Goal: Information Seeking & Learning: Learn about a topic

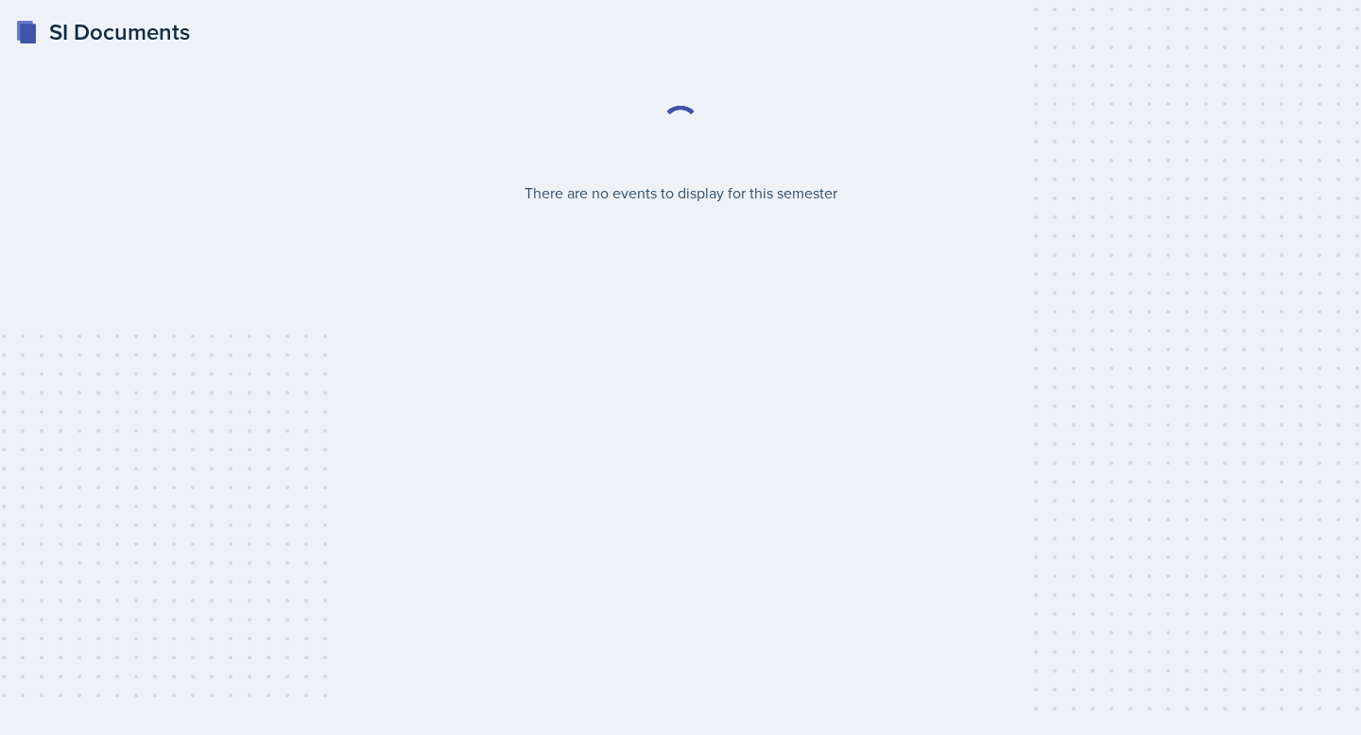
select select "2bed604d-1099-4043-b1bc-2365e8740244"
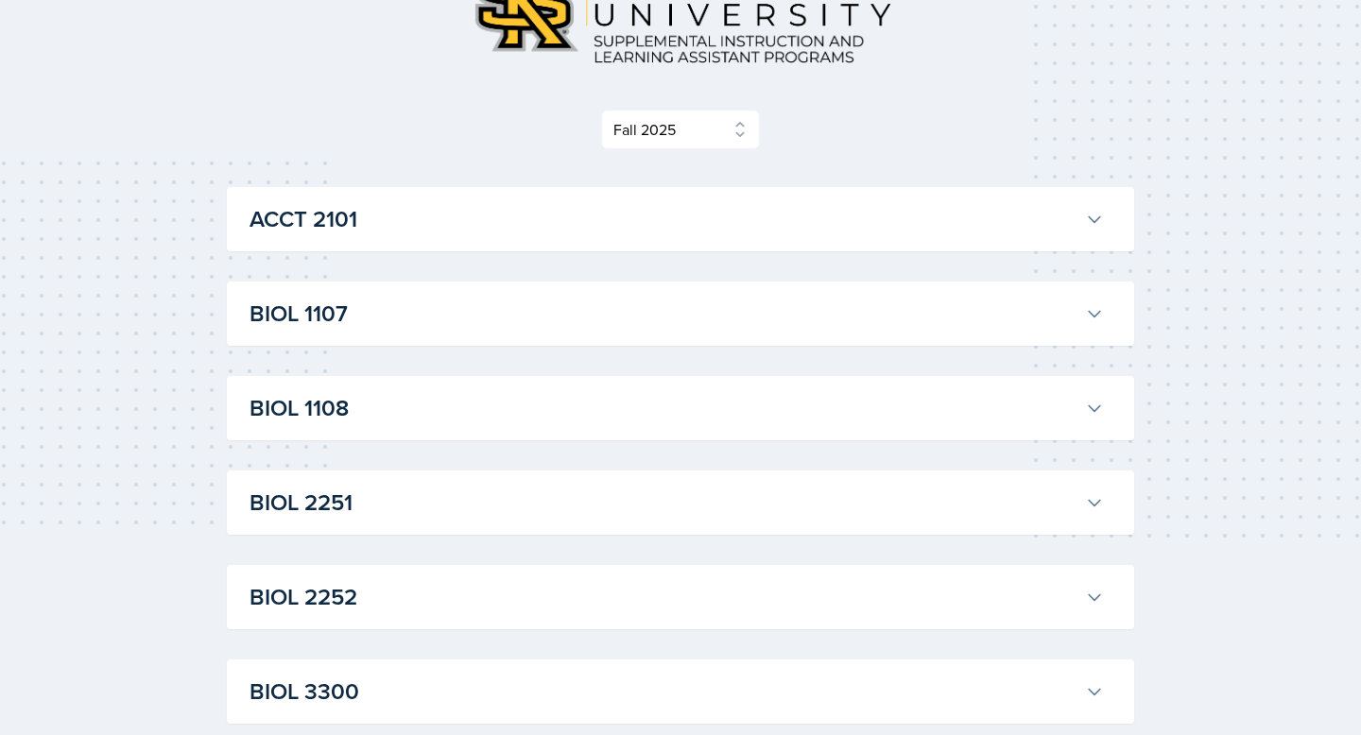
scroll to position [174, 0]
click at [872, 389] on button "BIOL 1108" at bounding box center [677, 408] width 862 height 42
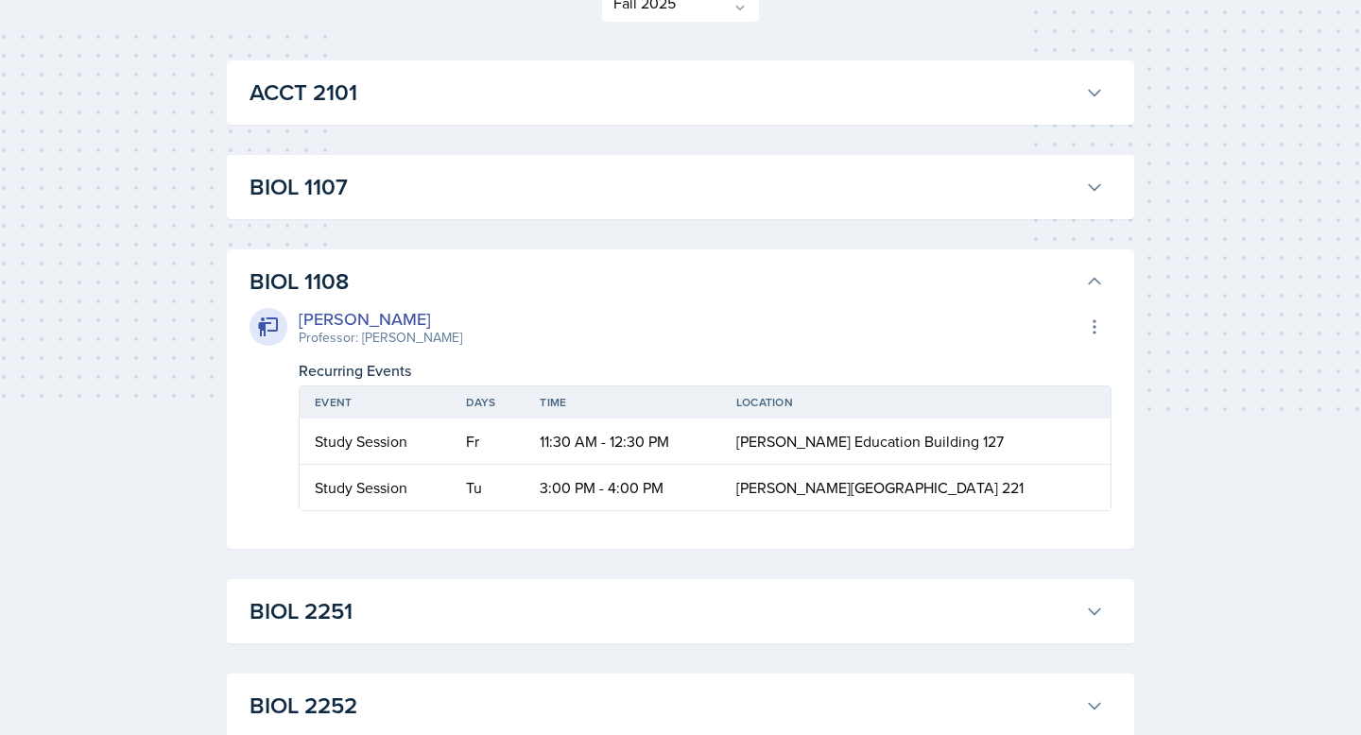
scroll to position [301, 0]
click at [833, 296] on h3 "BIOL 1108" at bounding box center [664, 281] width 828 height 34
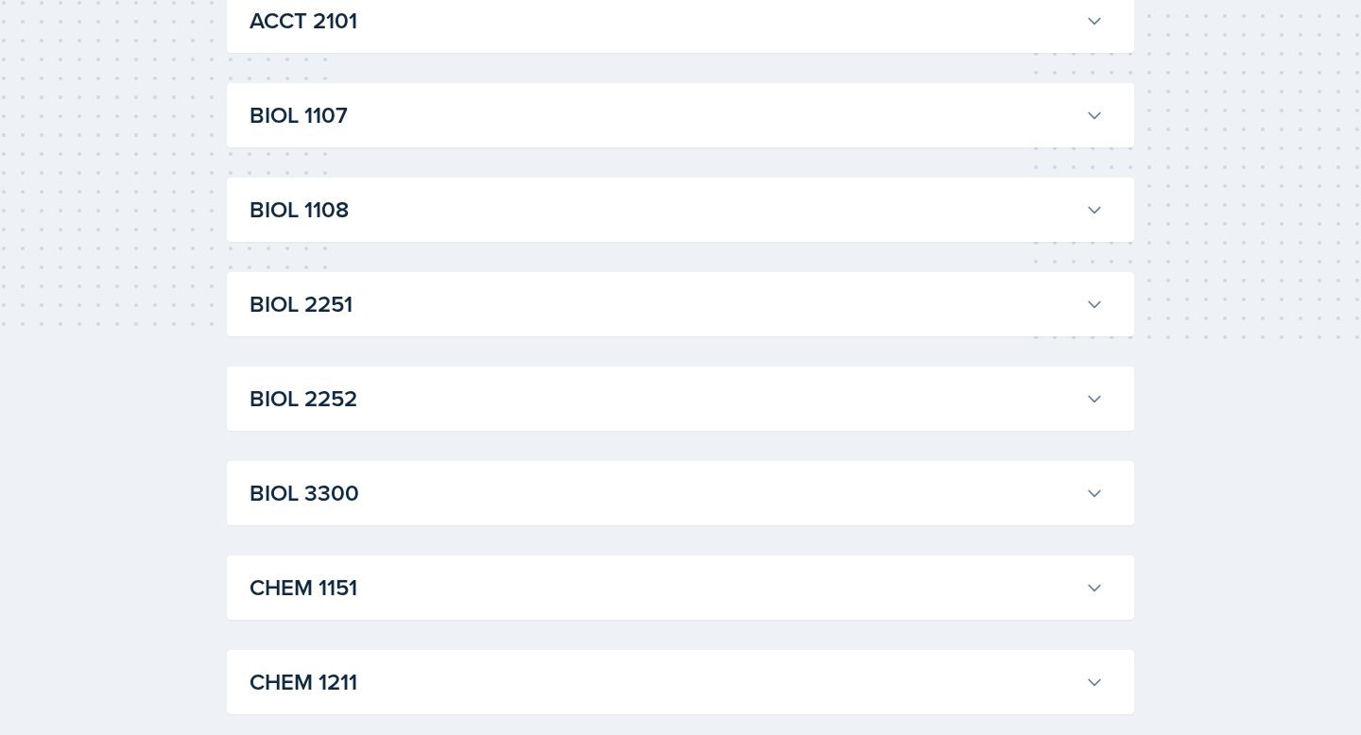
scroll to position [397, 0]
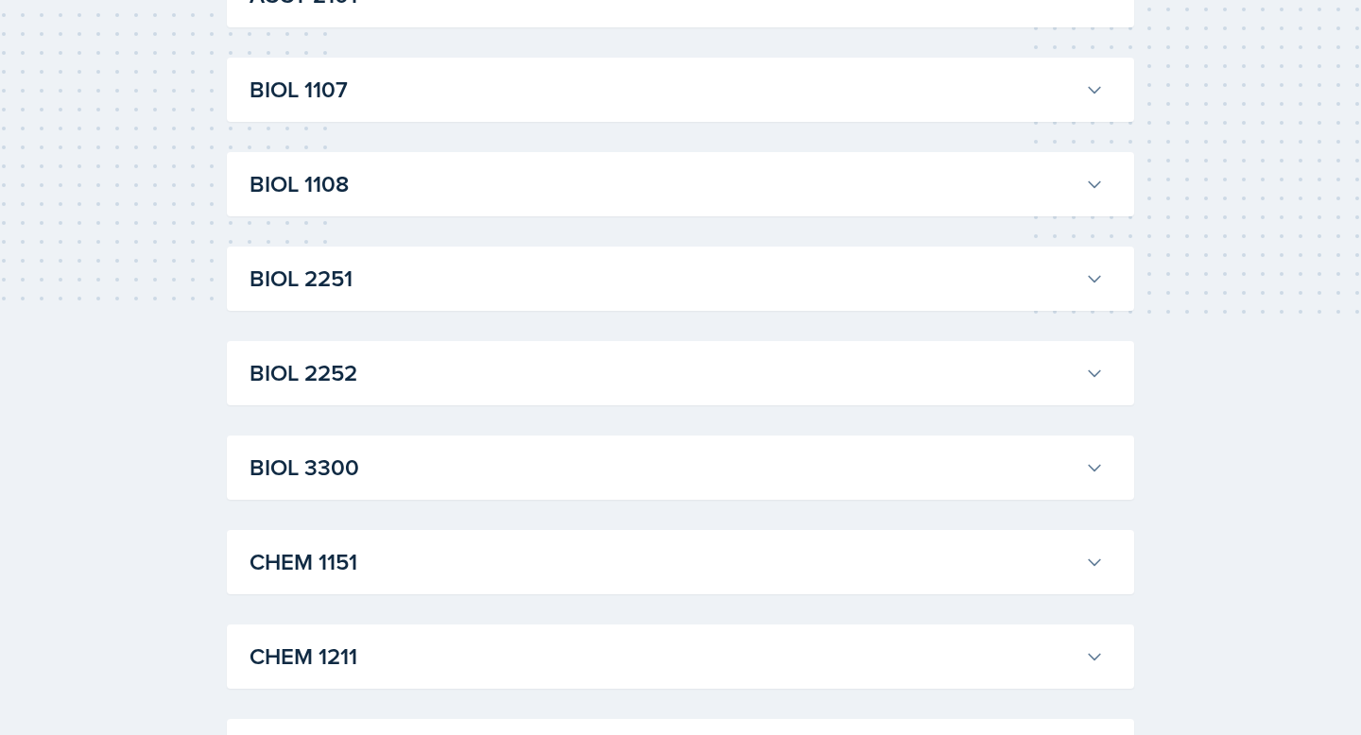
click at [789, 294] on h3 "BIOL 2251" at bounding box center [664, 279] width 828 height 34
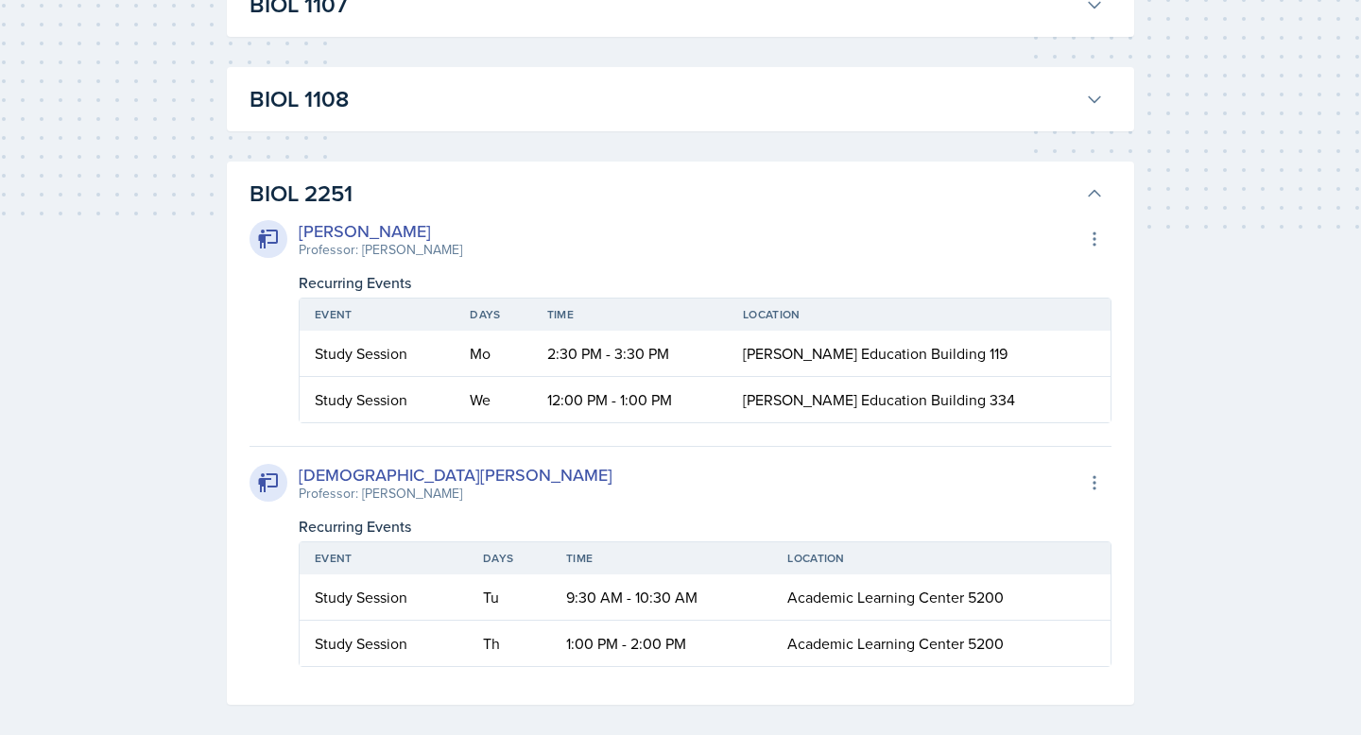
scroll to position [576, 0]
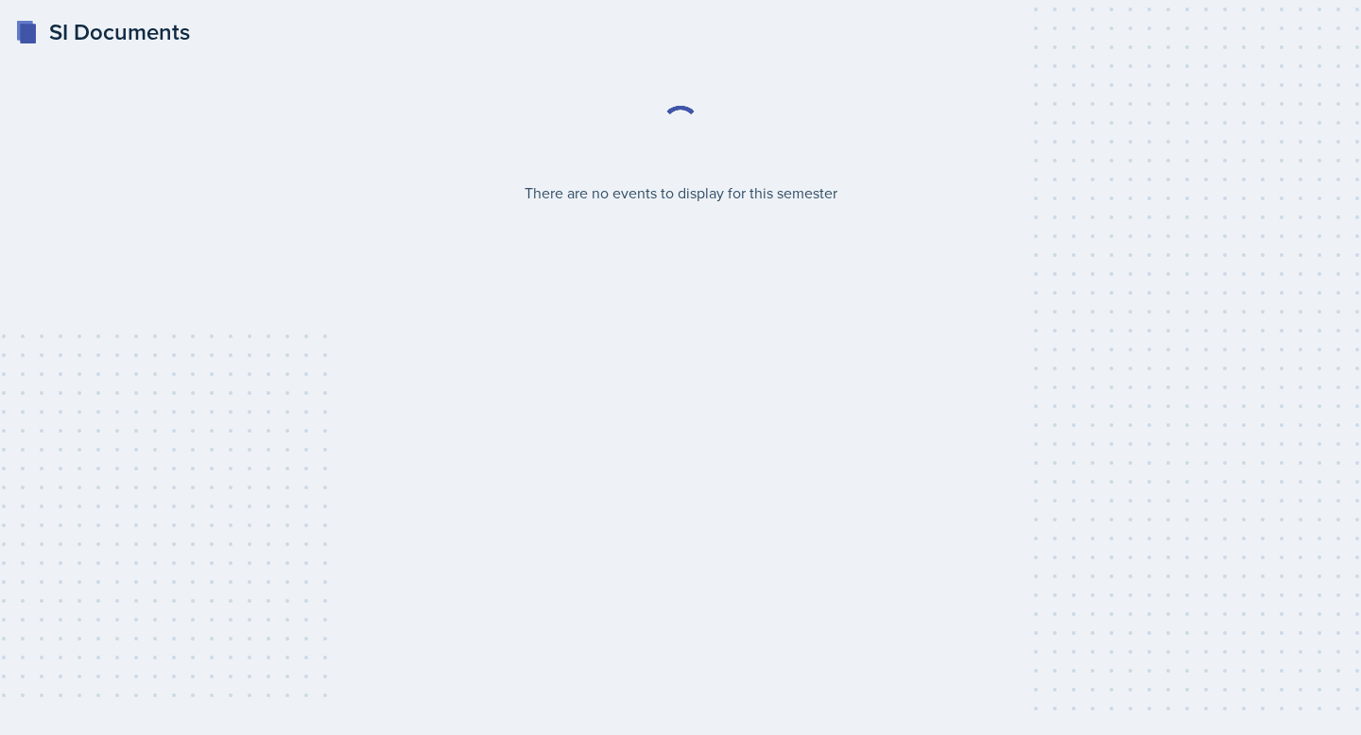
select select "2bed604d-1099-4043-b1bc-2365e8740244"
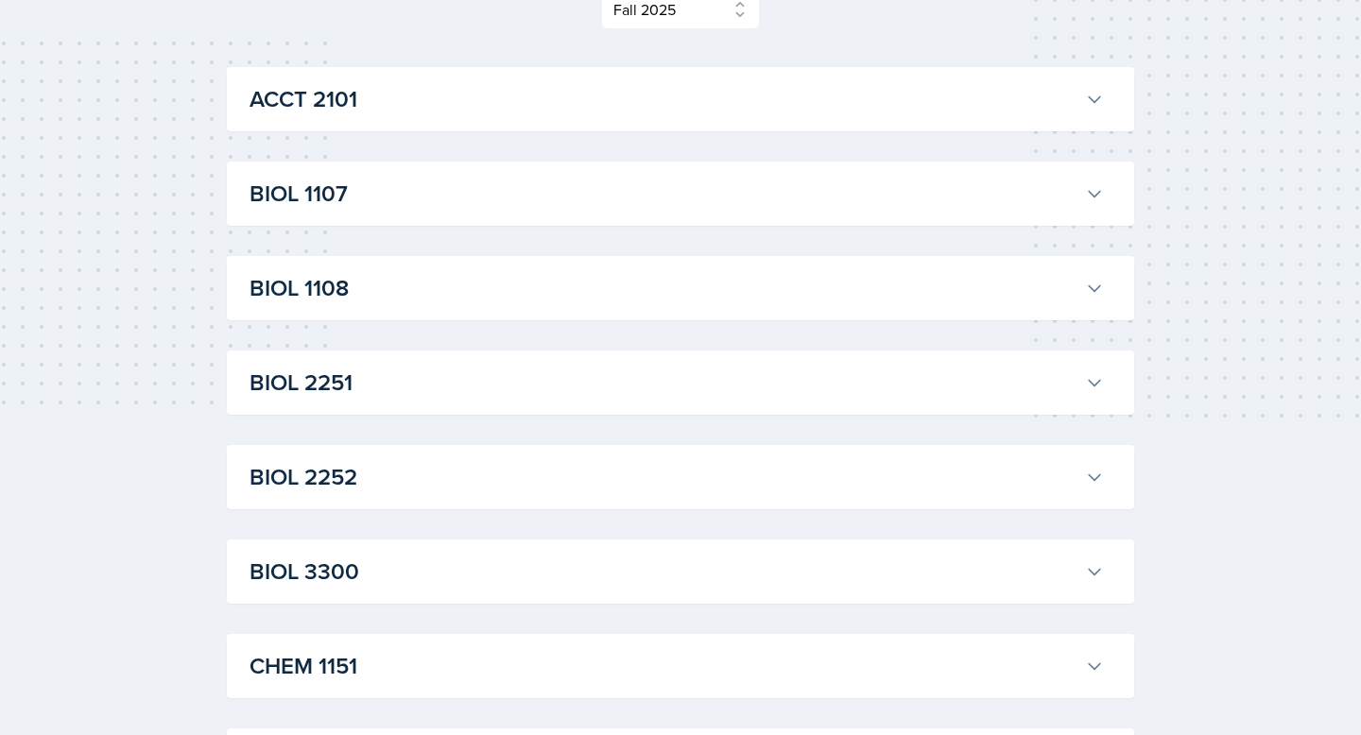
scroll to position [297, 0]
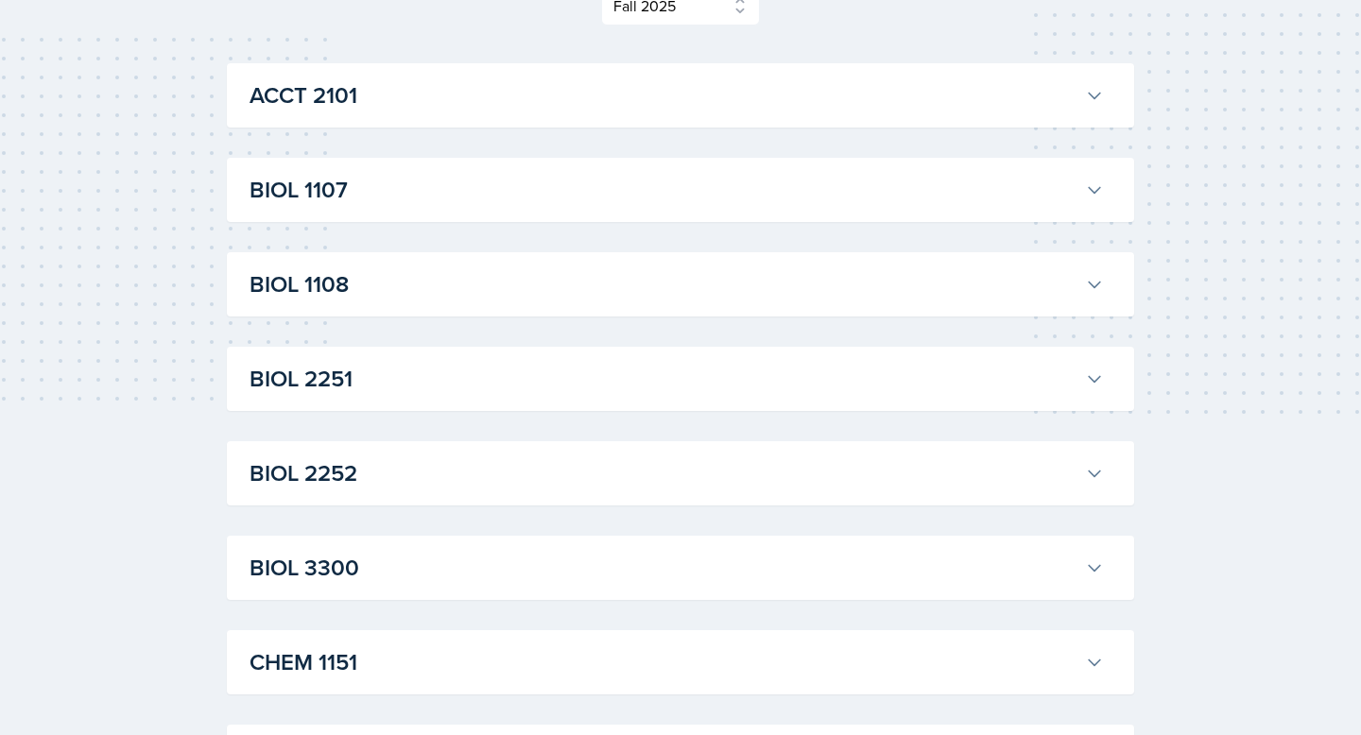
click at [768, 296] on h3 "BIOL 1108" at bounding box center [664, 285] width 828 height 34
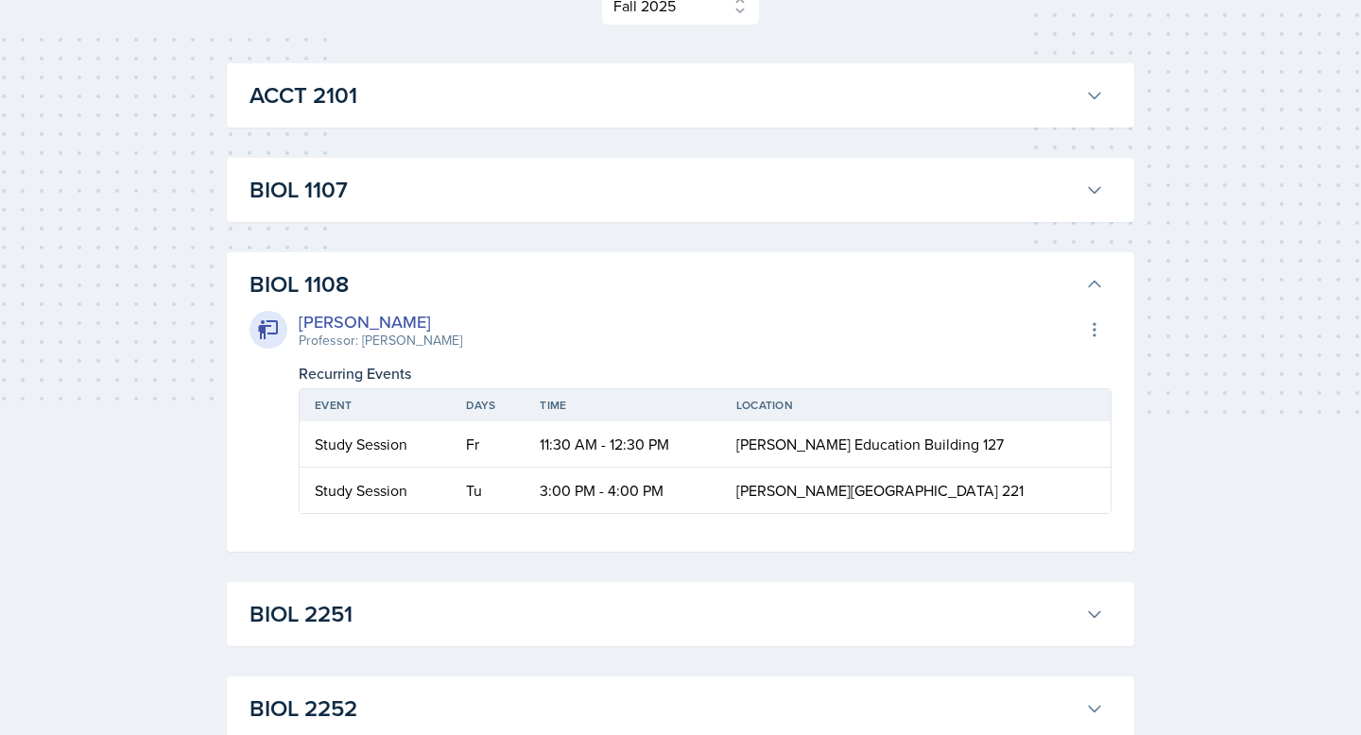
click at [768, 296] on h3 "BIOL 1108" at bounding box center [664, 285] width 828 height 34
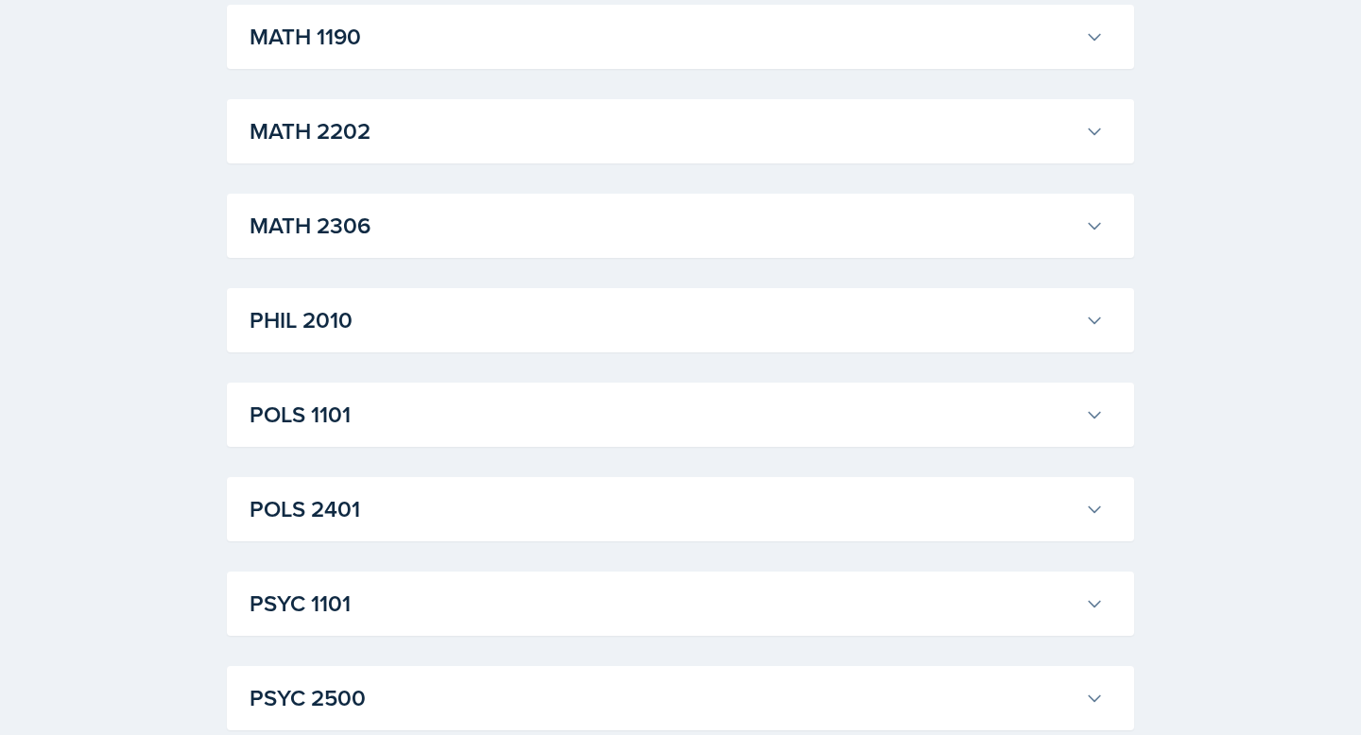
scroll to position [1870, 0]
click at [683, 424] on h3 "POLS 1101" at bounding box center [664, 413] width 828 height 34
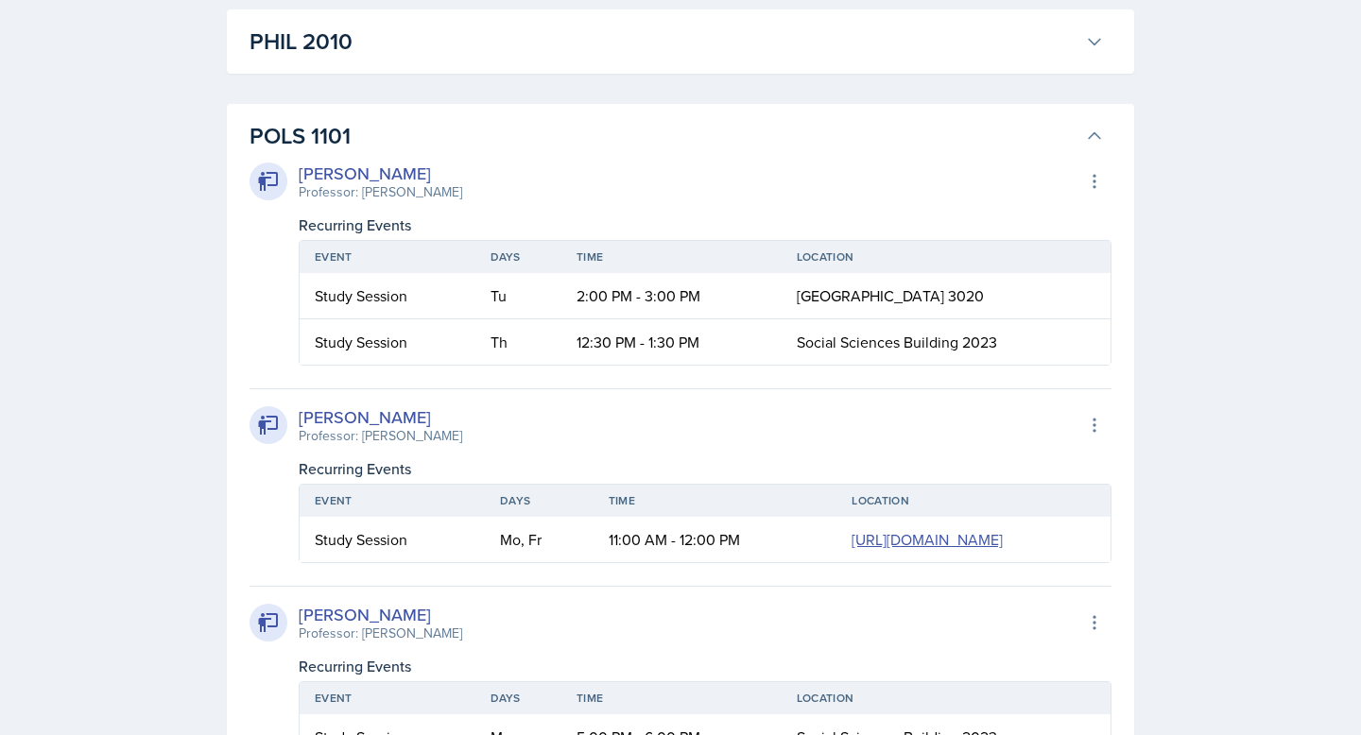
scroll to position [2090, 0]
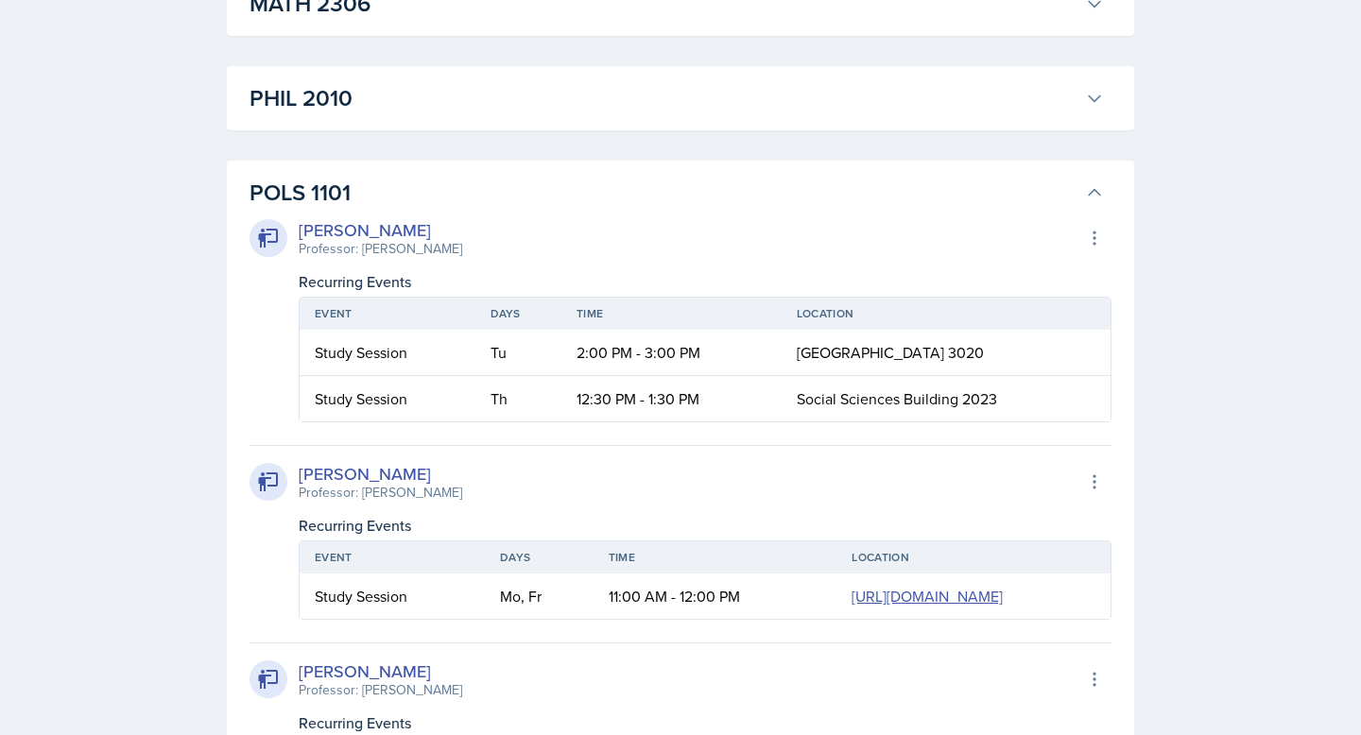
click at [1087, 189] on icon at bounding box center [1094, 192] width 19 height 19
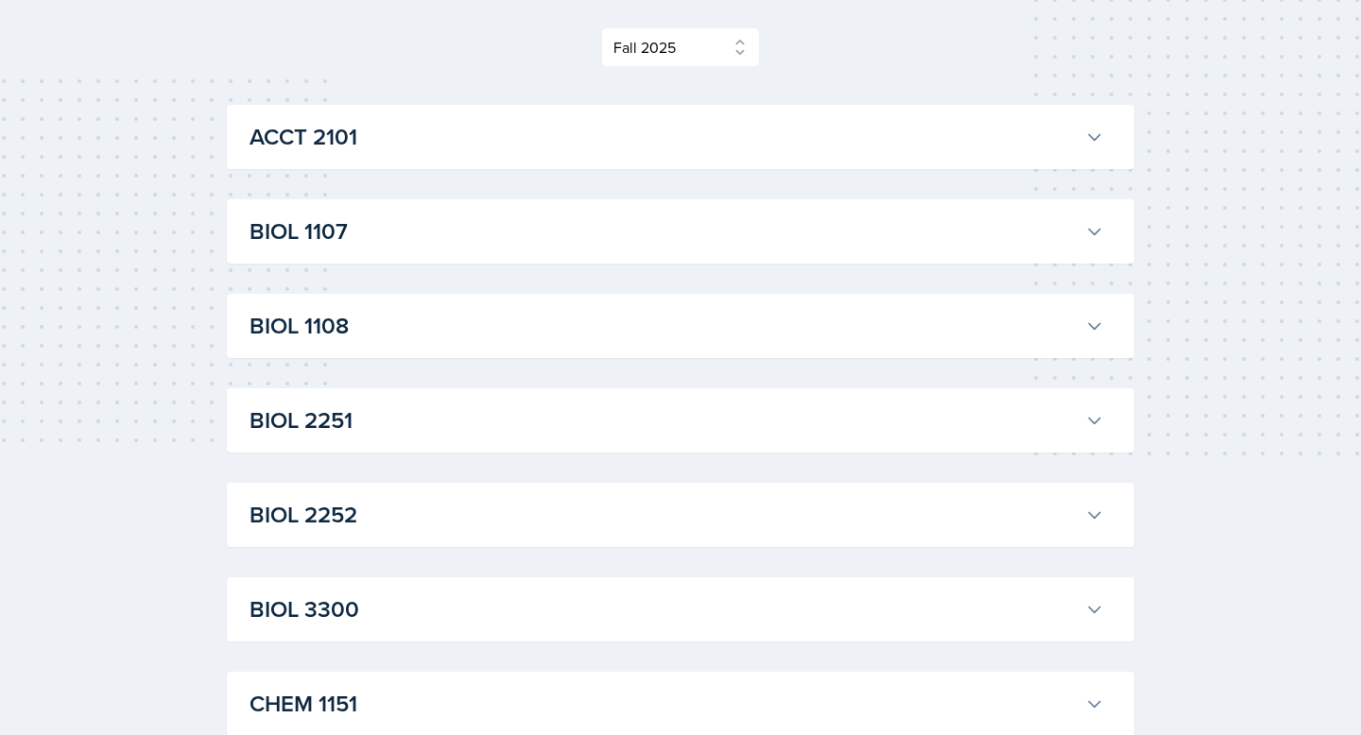
scroll to position [247, 0]
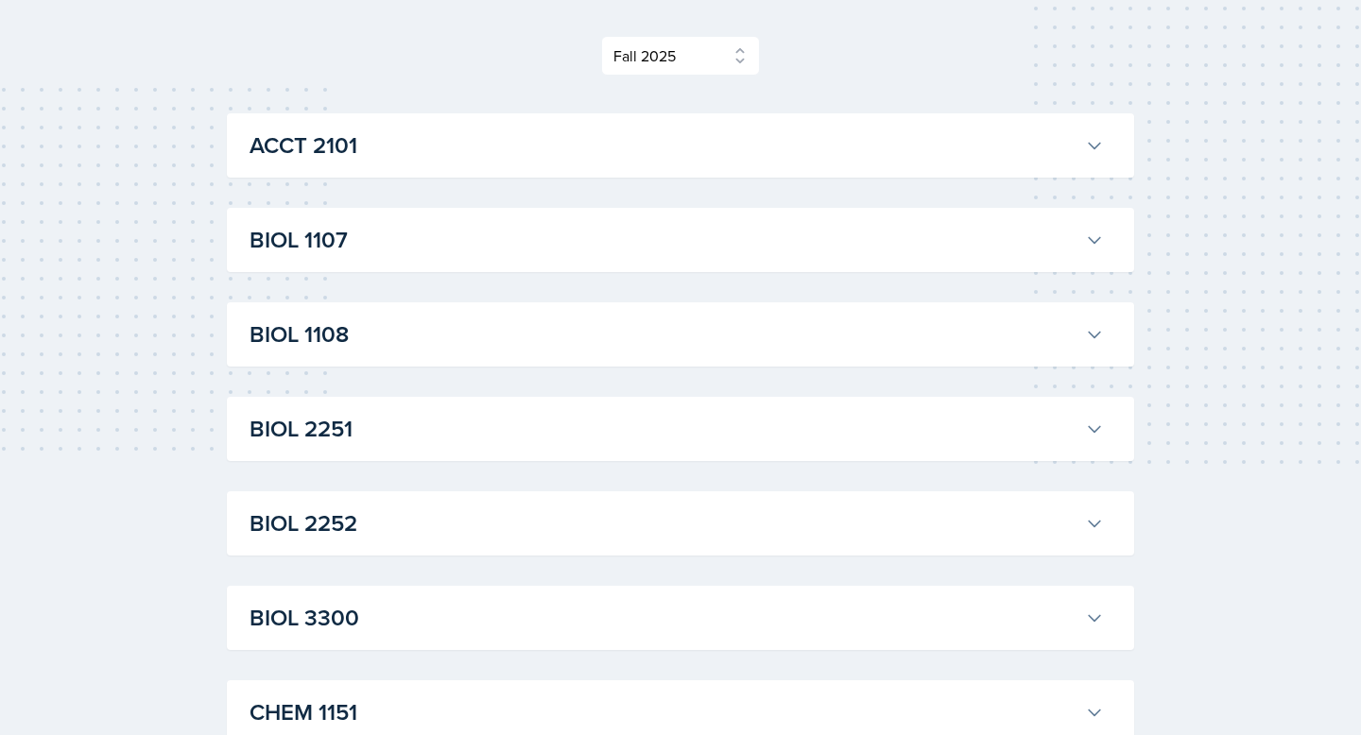
click at [354, 355] on div "BIOL 1108 [PERSON_NAME] Professor: [PERSON_NAME] Export to Google Calendar Recu…" at bounding box center [681, 335] width 908 height 64
click at [354, 345] on h3 "BIOL 1108" at bounding box center [664, 335] width 828 height 34
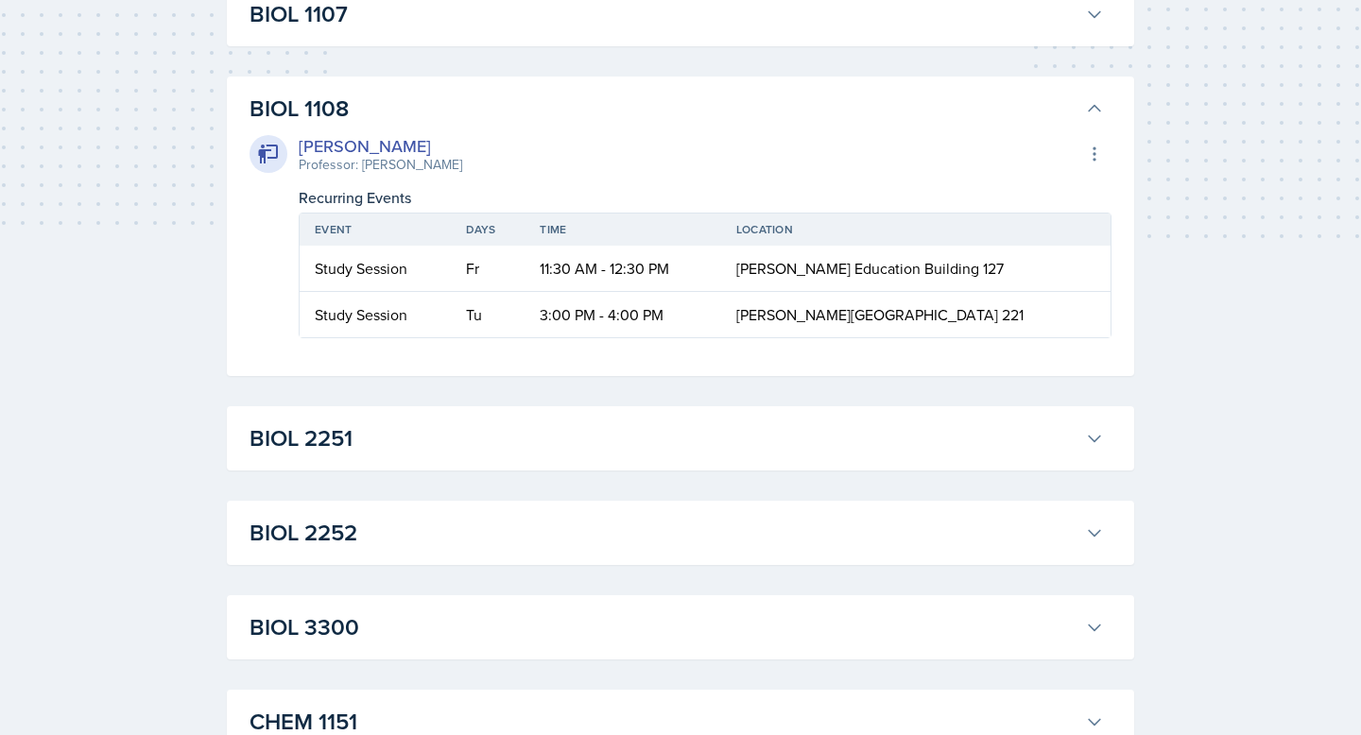
scroll to position [455, 0]
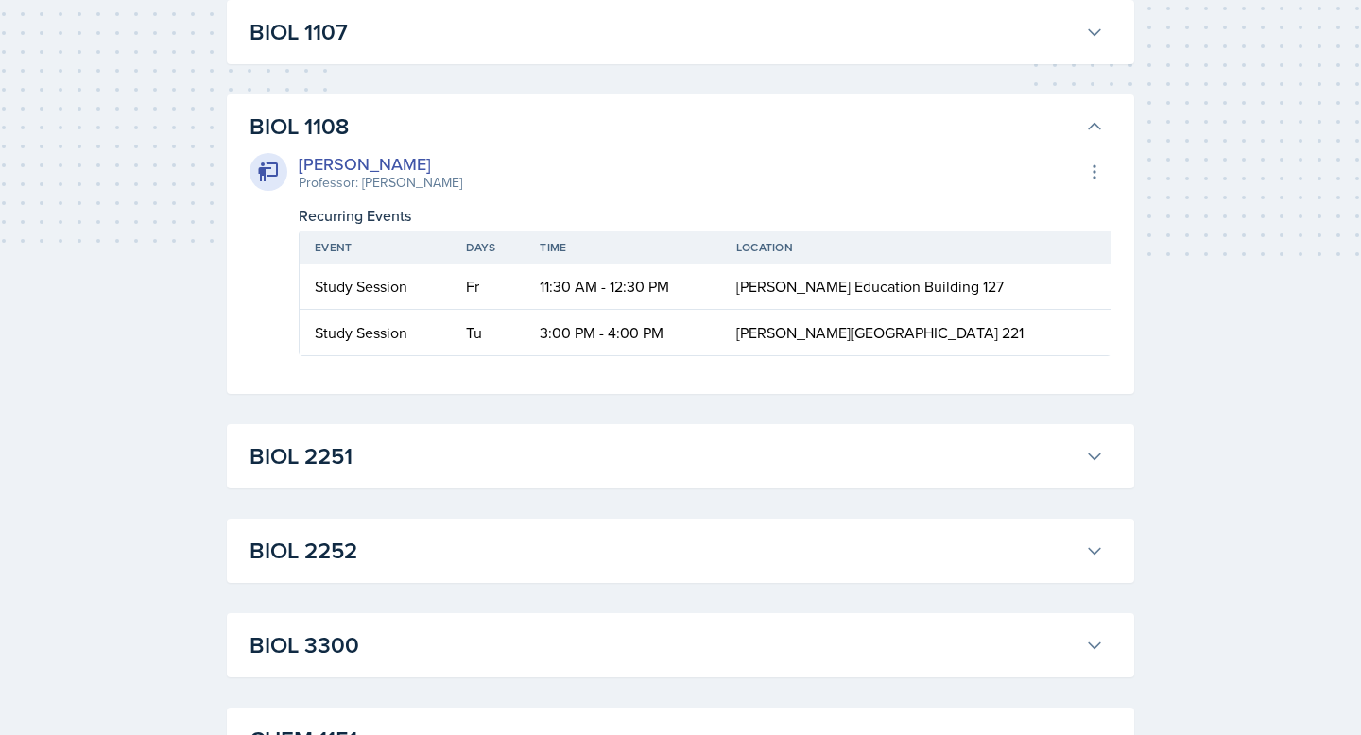
click at [1098, 128] on icon at bounding box center [1094, 127] width 11 height 6
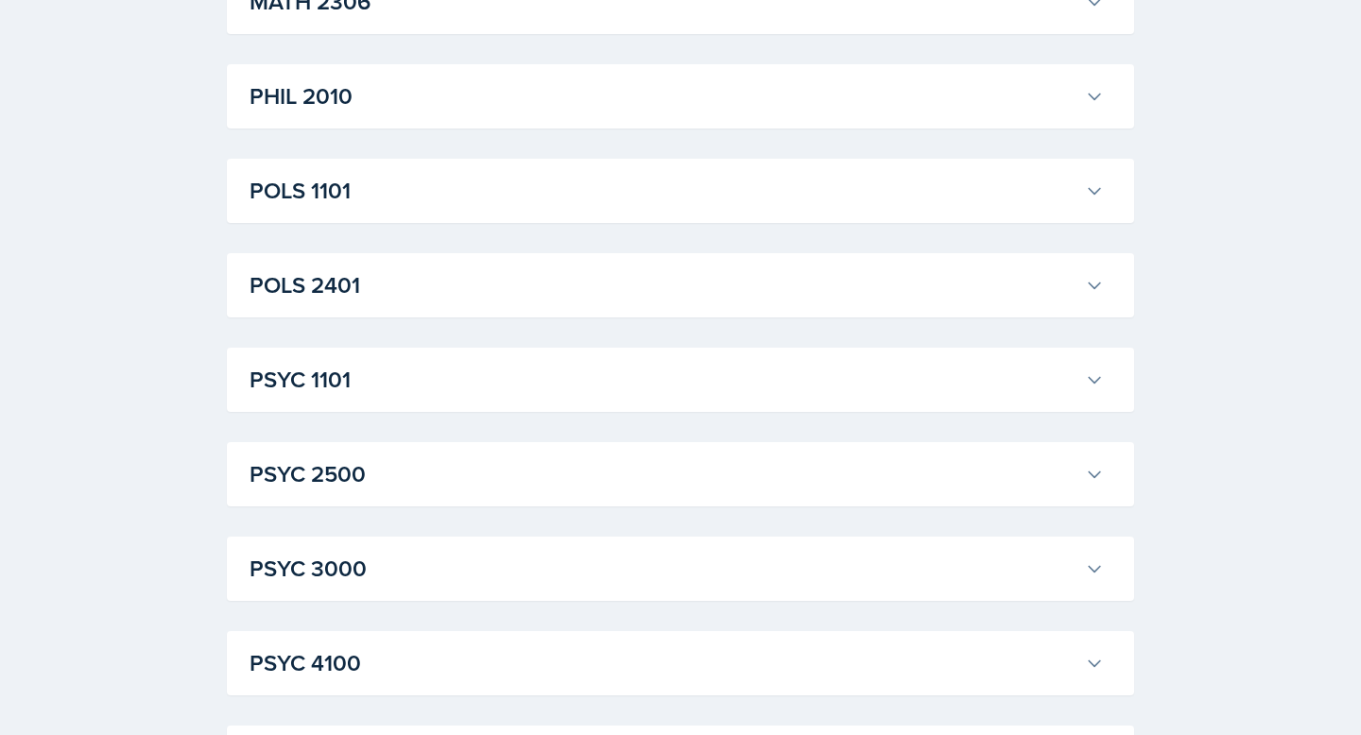
scroll to position [2021, 0]
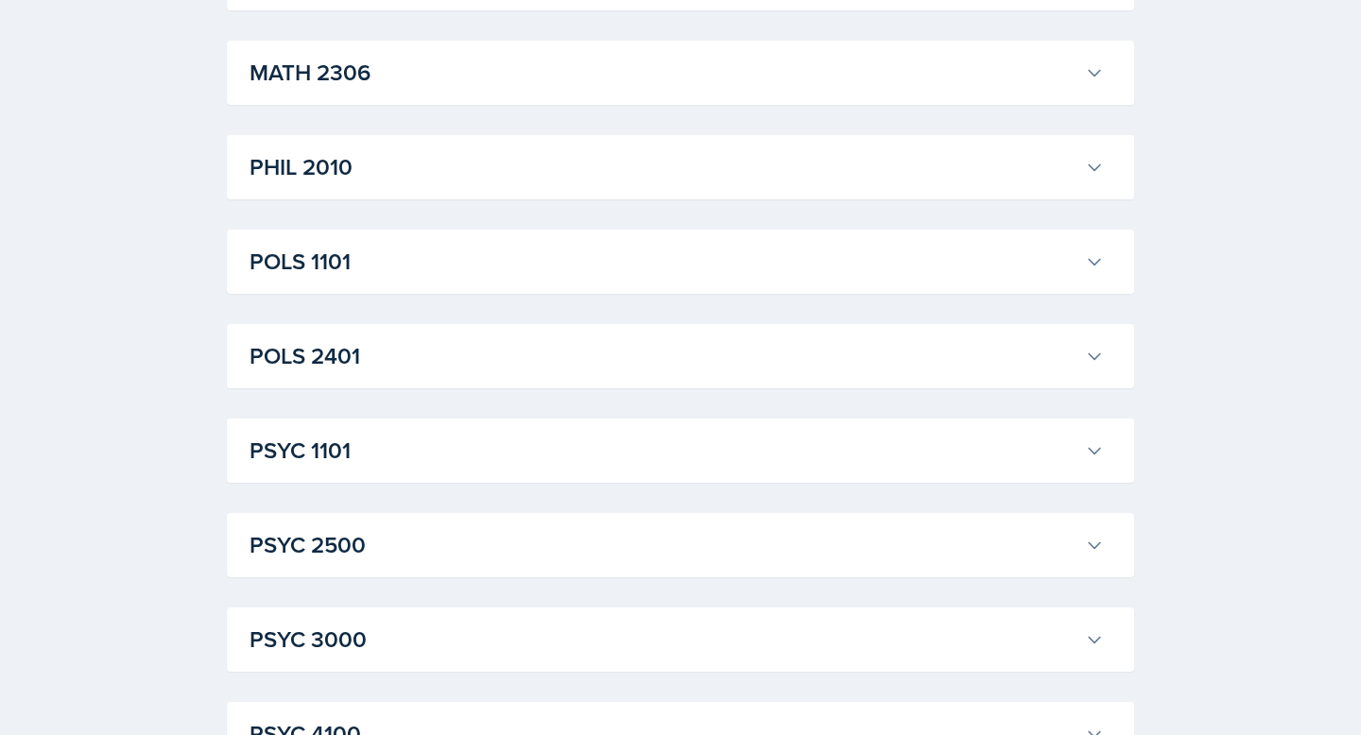
click at [695, 278] on h3 "POLS 1101" at bounding box center [664, 262] width 828 height 34
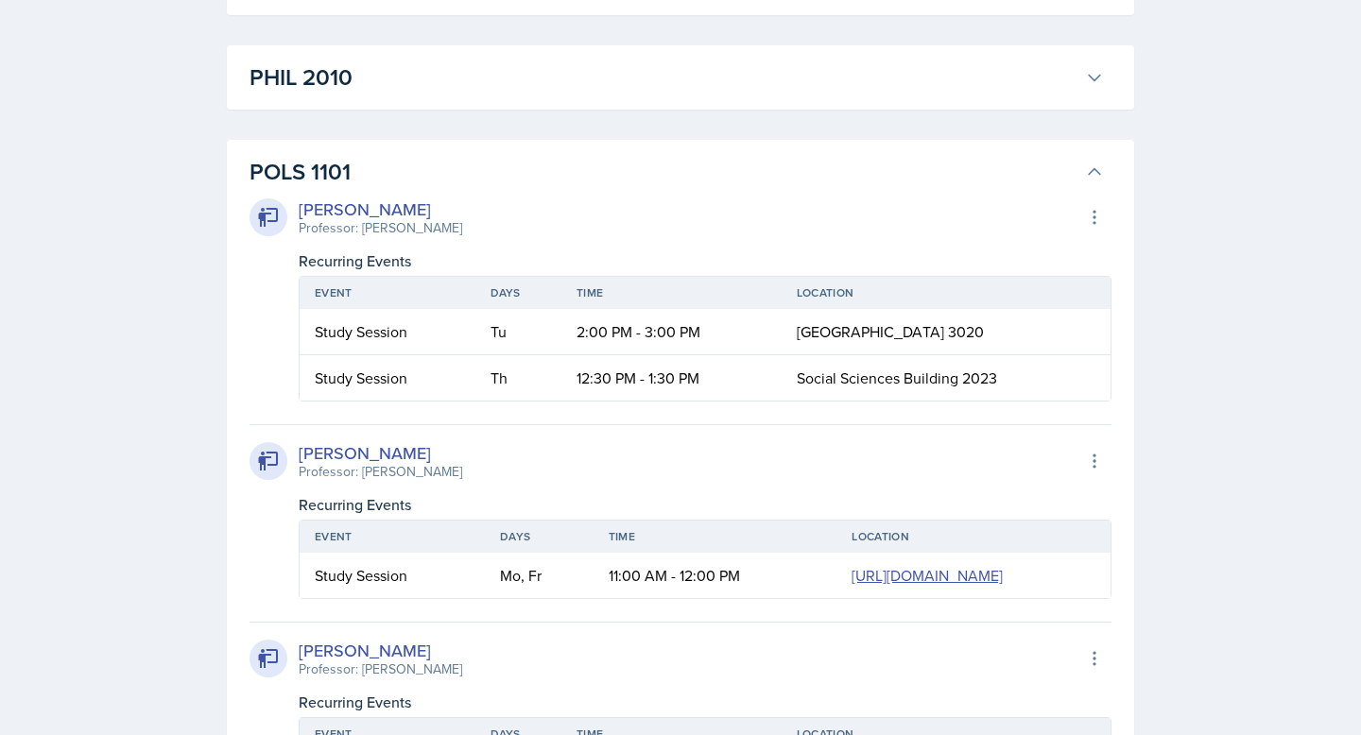
scroll to position [2101, 0]
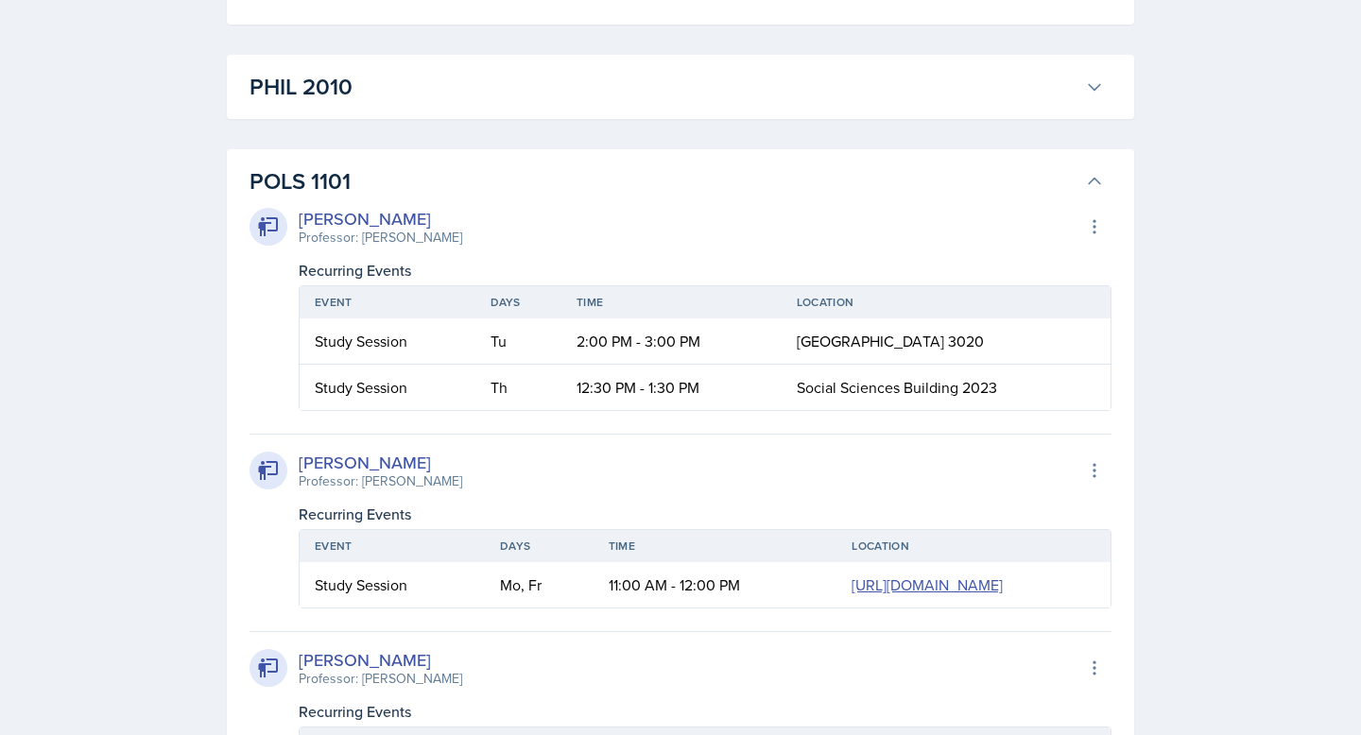
click at [1074, 170] on h3 "POLS 1101" at bounding box center [664, 181] width 828 height 34
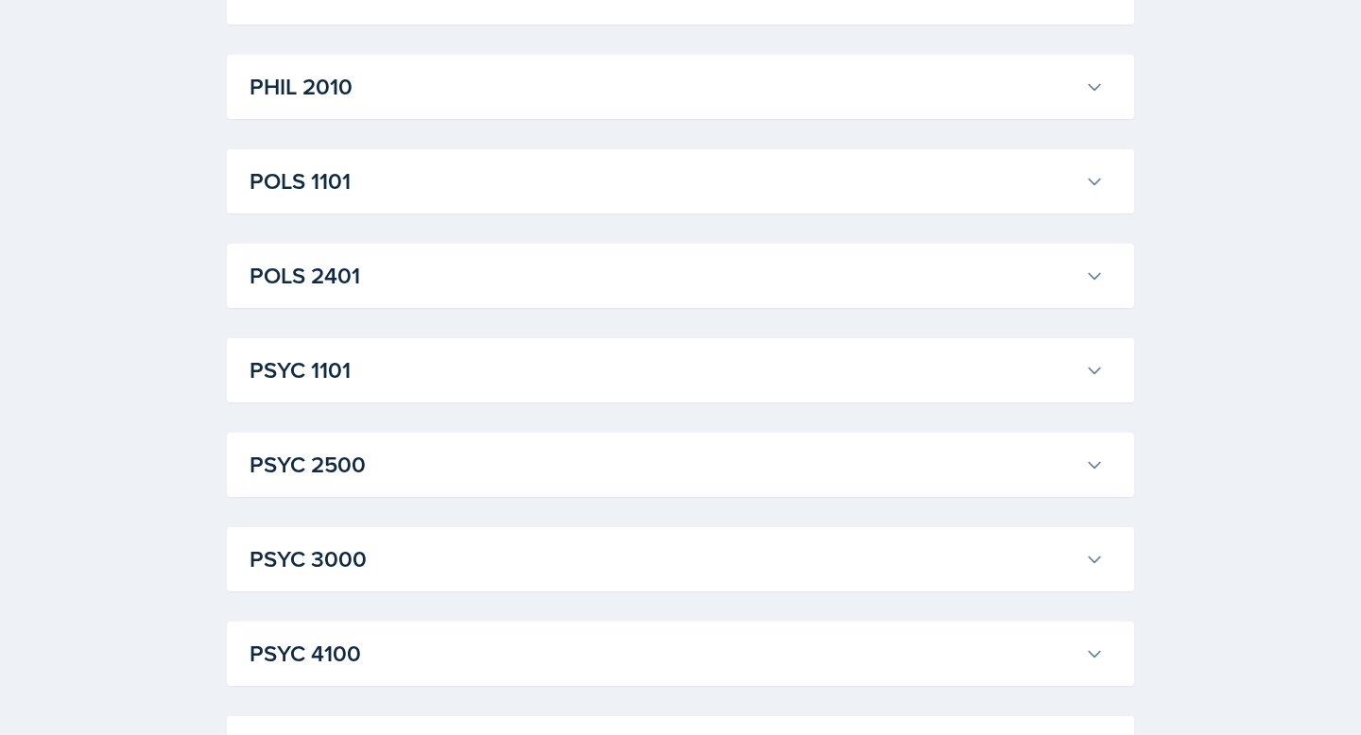
click at [1066, 107] on div "PHIL 2010 [PERSON_NAME] Professor: [PERSON_NAME] Export to Google Calendar Recu…" at bounding box center [681, 87] width 908 height 64
click at [1060, 75] on h3 "PHIL 2010" at bounding box center [664, 87] width 828 height 34
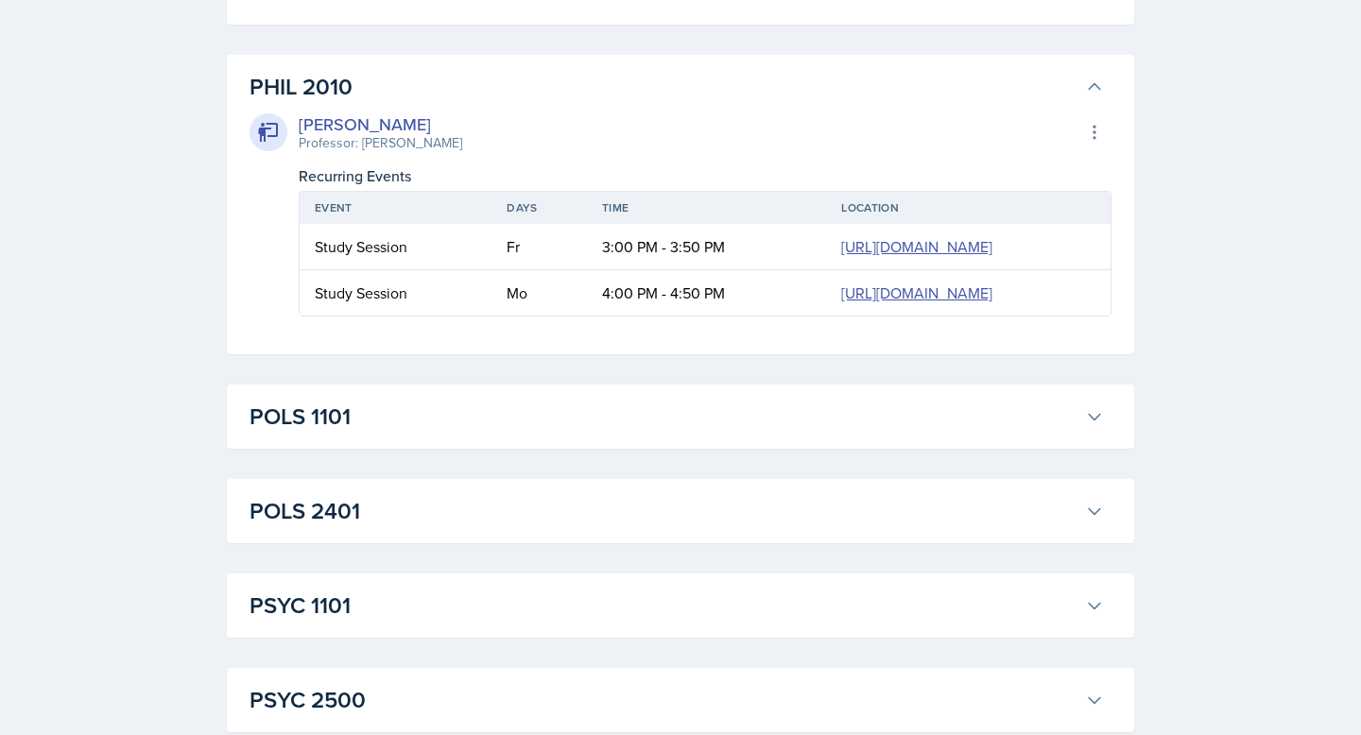
click at [1060, 75] on h3 "PHIL 2010" at bounding box center [664, 87] width 828 height 34
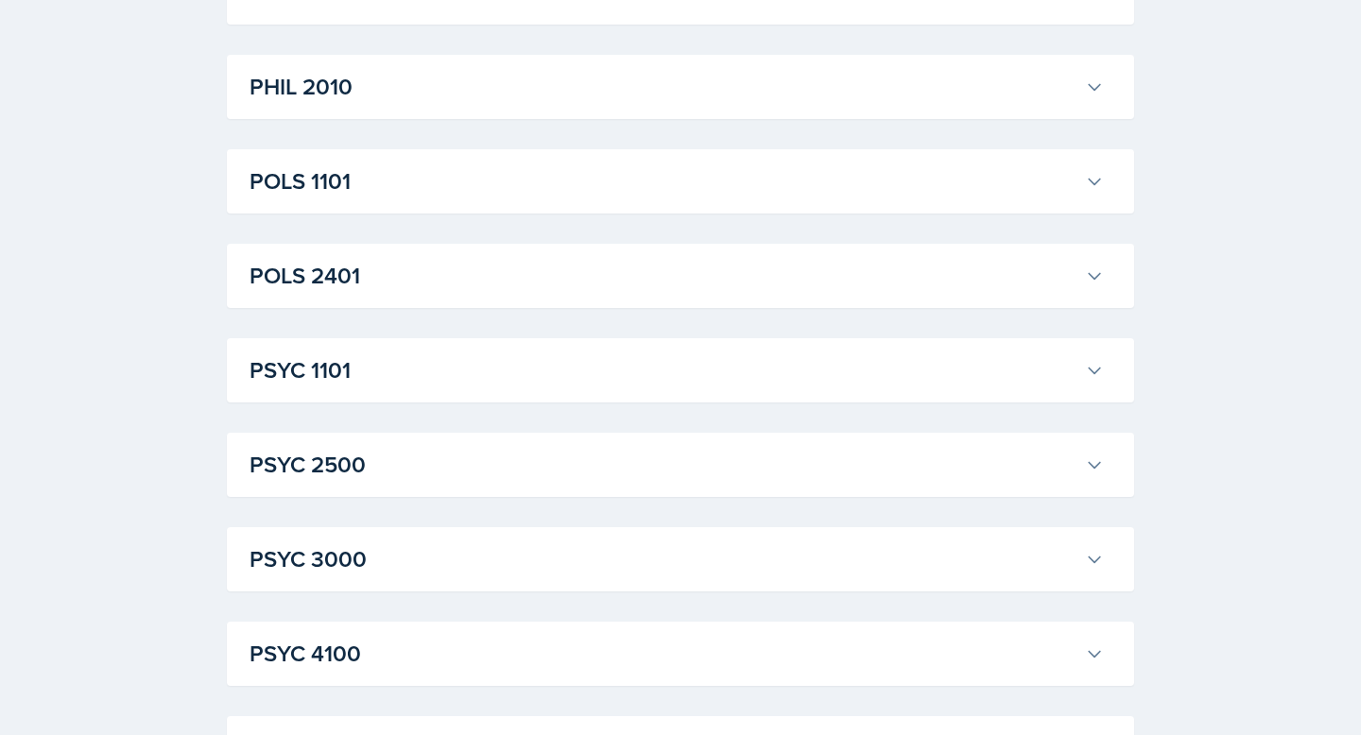
click at [963, 263] on h3 "POLS 2401" at bounding box center [664, 276] width 828 height 34
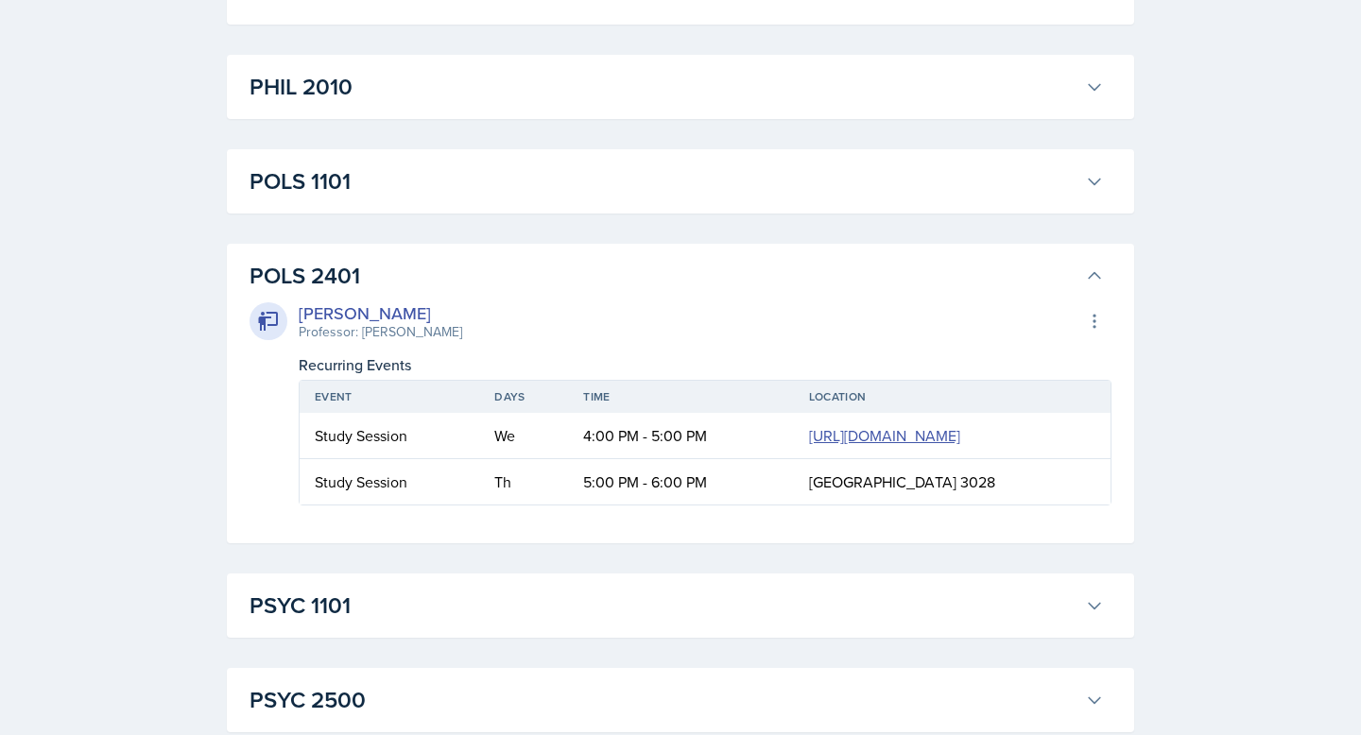
click at [963, 263] on h3 "POLS 2401" at bounding box center [664, 276] width 828 height 34
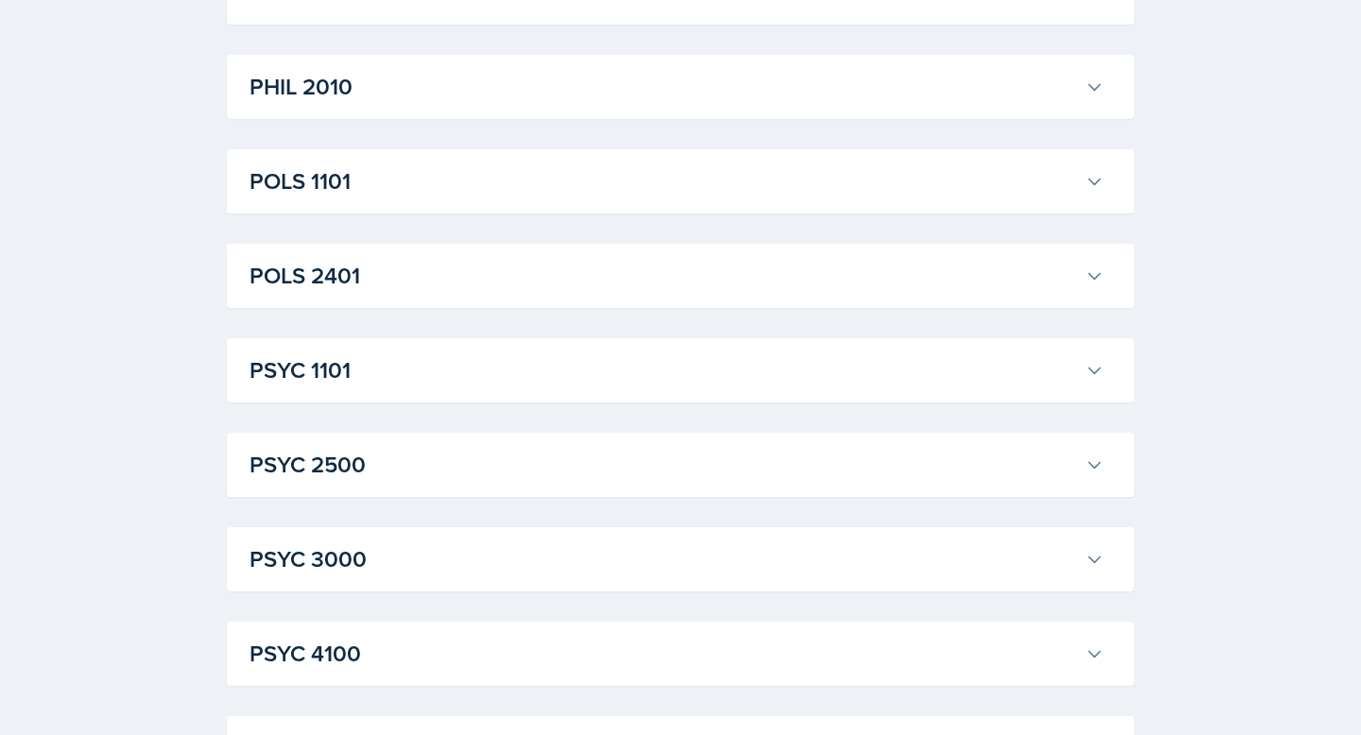
click at [963, 263] on h3 "POLS 2401" at bounding box center [664, 276] width 828 height 34
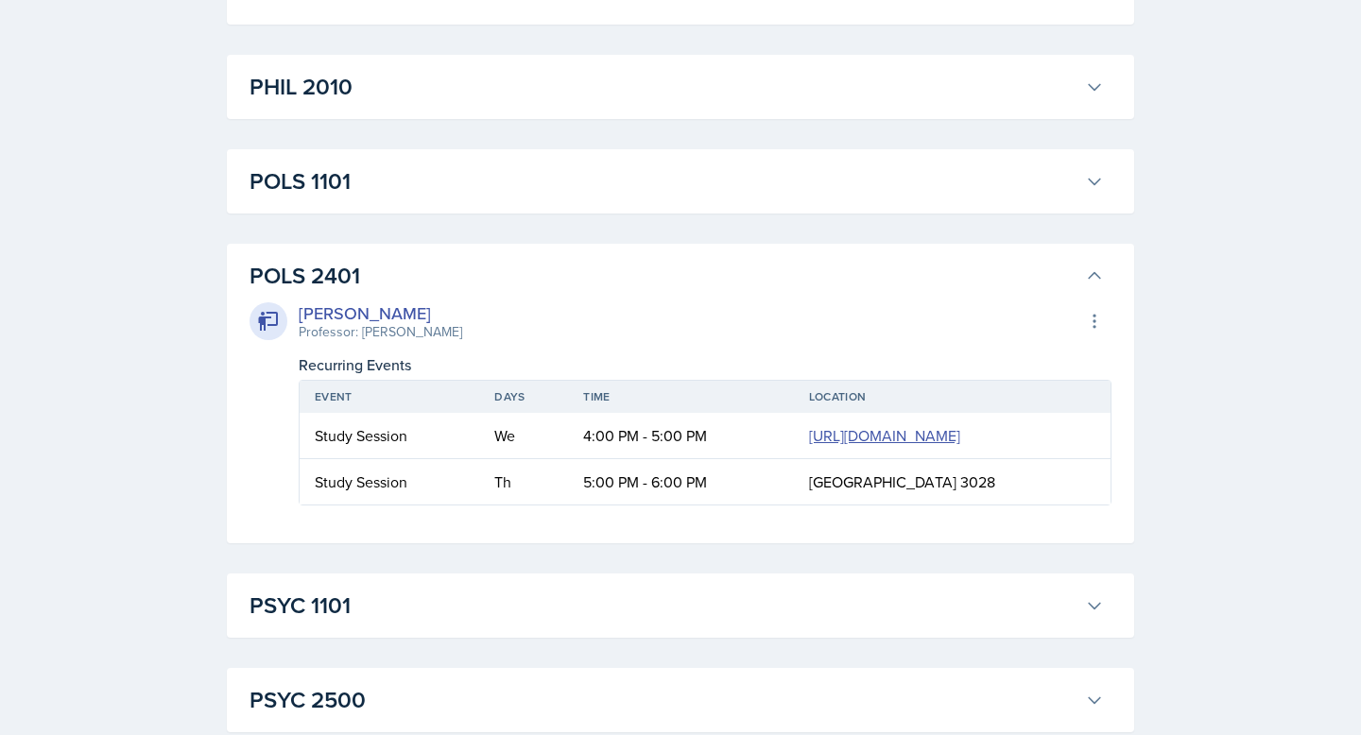
click at [963, 263] on h3 "POLS 2401" at bounding box center [664, 276] width 828 height 34
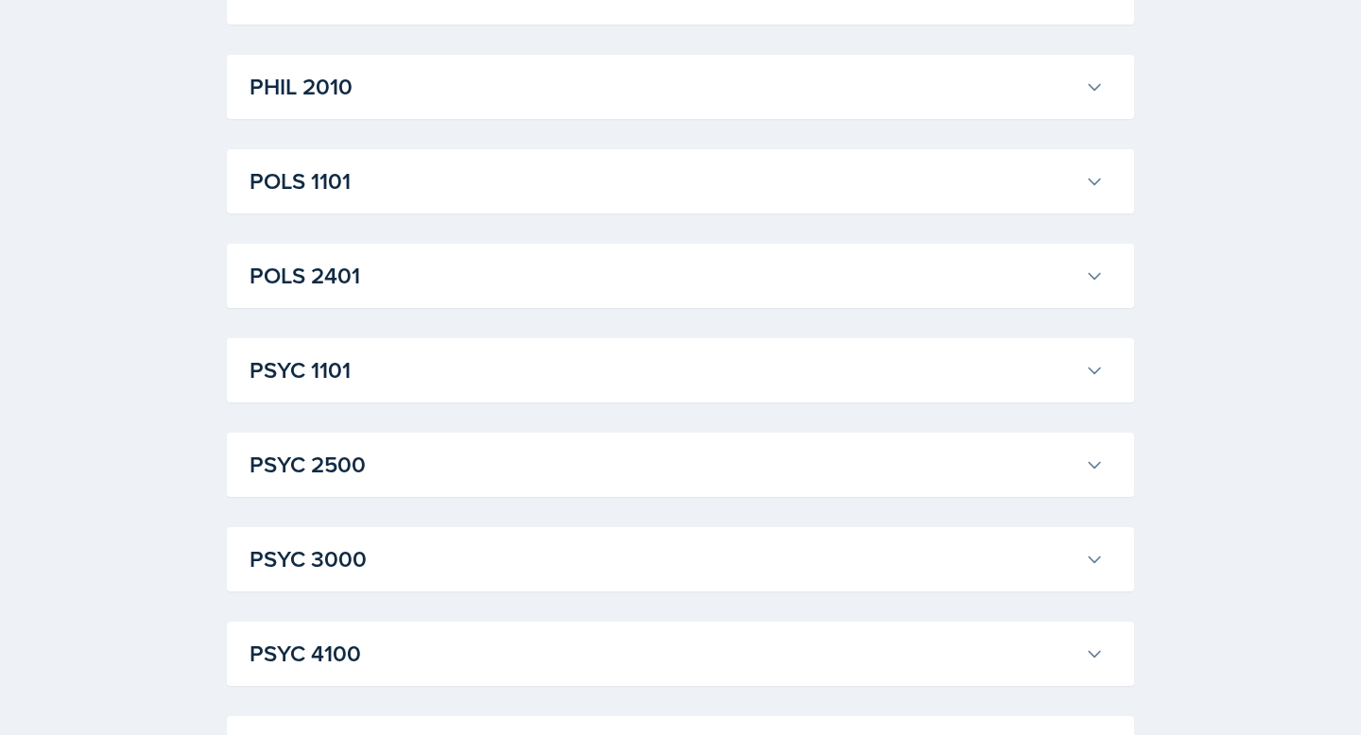
click at [931, 357] on h3 "PSYC 1101" at bounding box center [664, 371] width 828 height 34
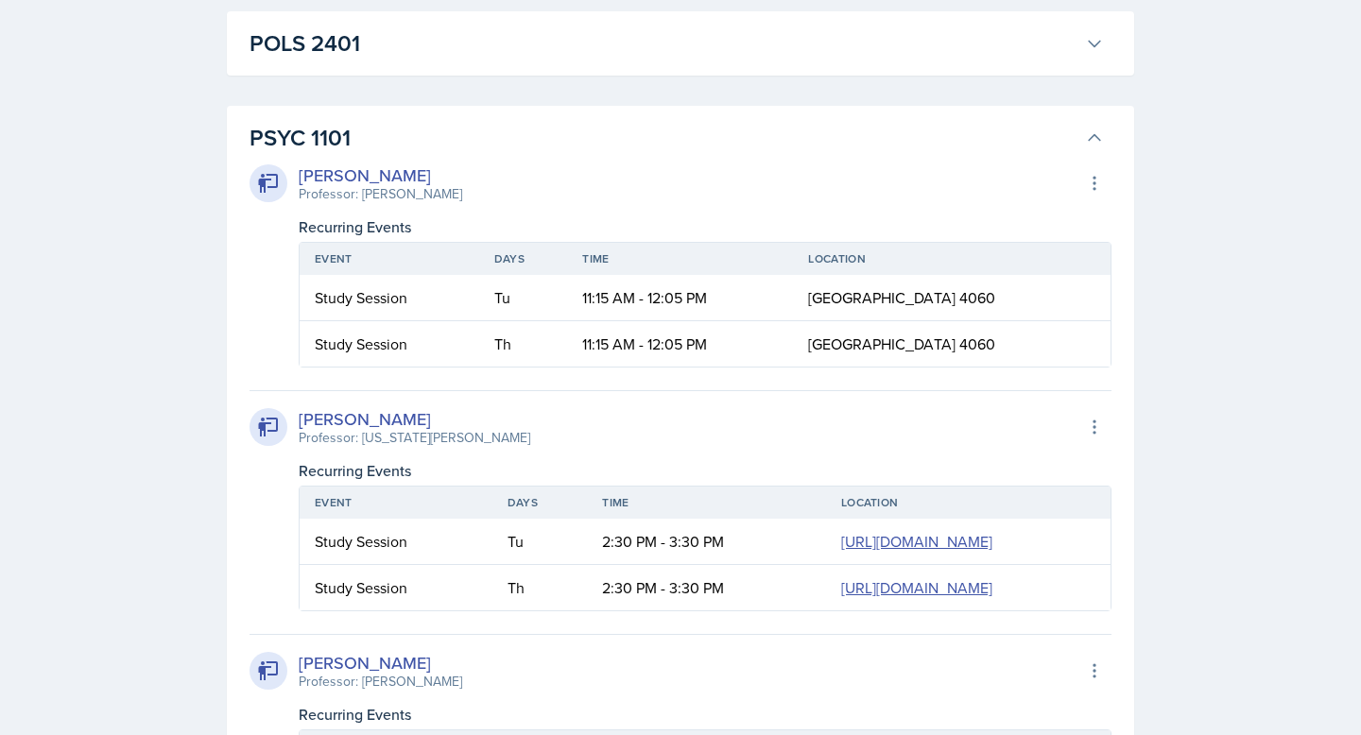
click at [1058, 125] on h3 "PSYC 1101" at bounding box center [664, 138] width 828 height 34
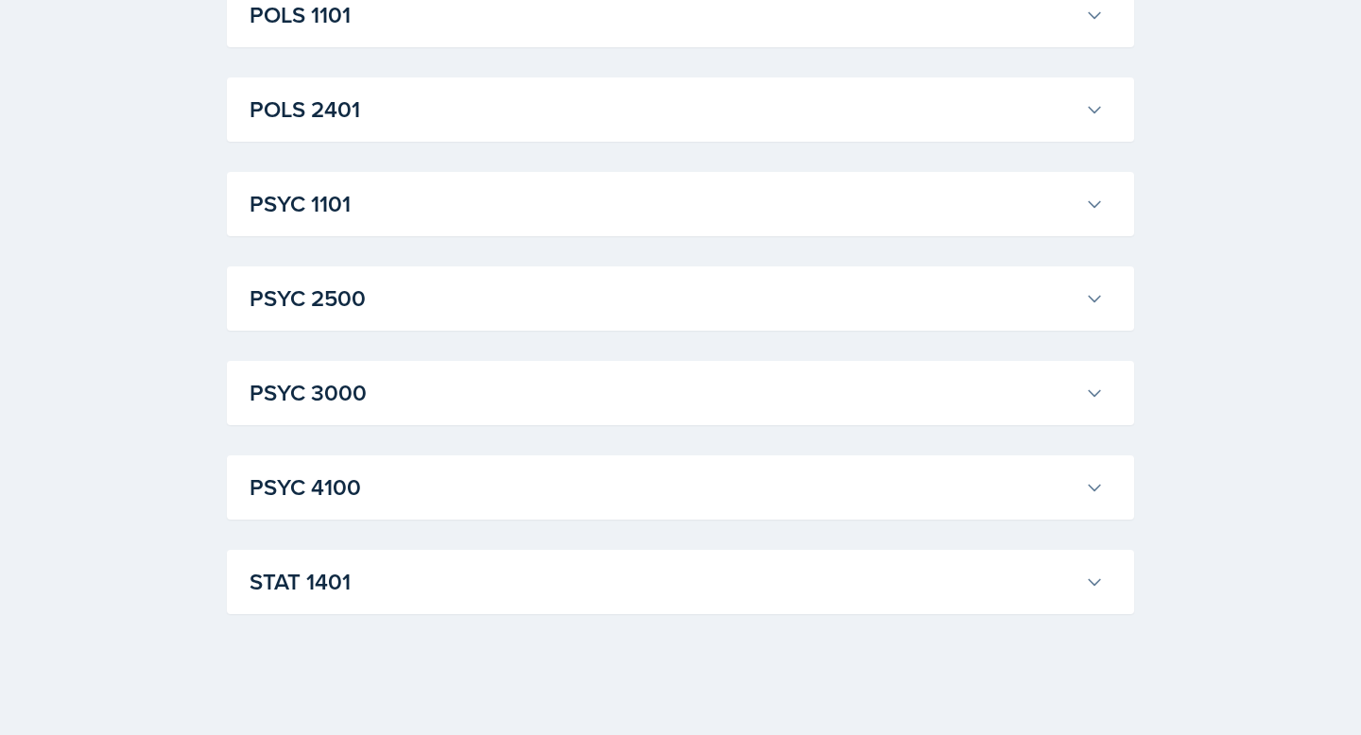
click at [743, 416] on div "PSYC 3000 [PERSON_NAME] Professor: [PERSON_NAME] Export to Google Calendar Recu…" at bounding box center [681, 393] width 908 height 64
click at [890, 395] on h3 "PSYC 3000" at bounding box center [664, 393] width 828 height 34
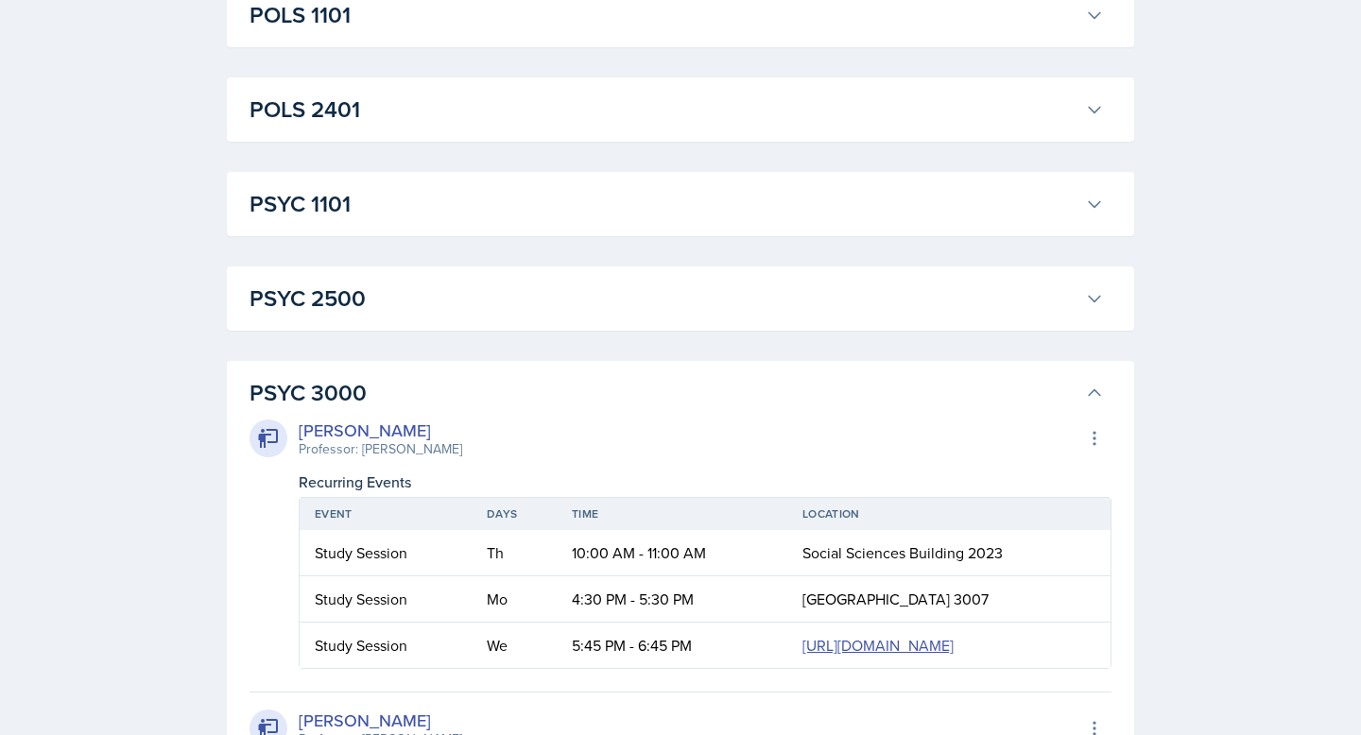
click at [890, 395] on h3 "PSYC 3000" at bounding box center [664, 393] width 828 height 34
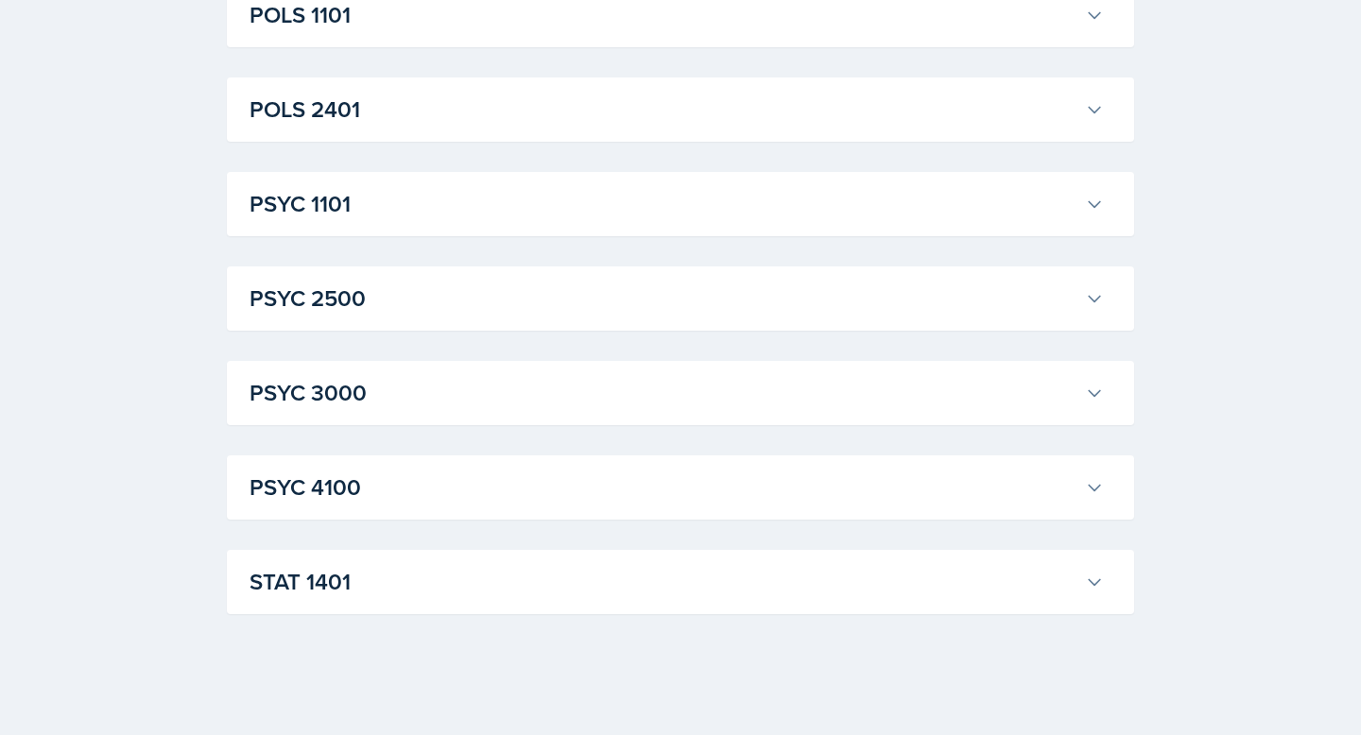
scroll to position [2242, 0]
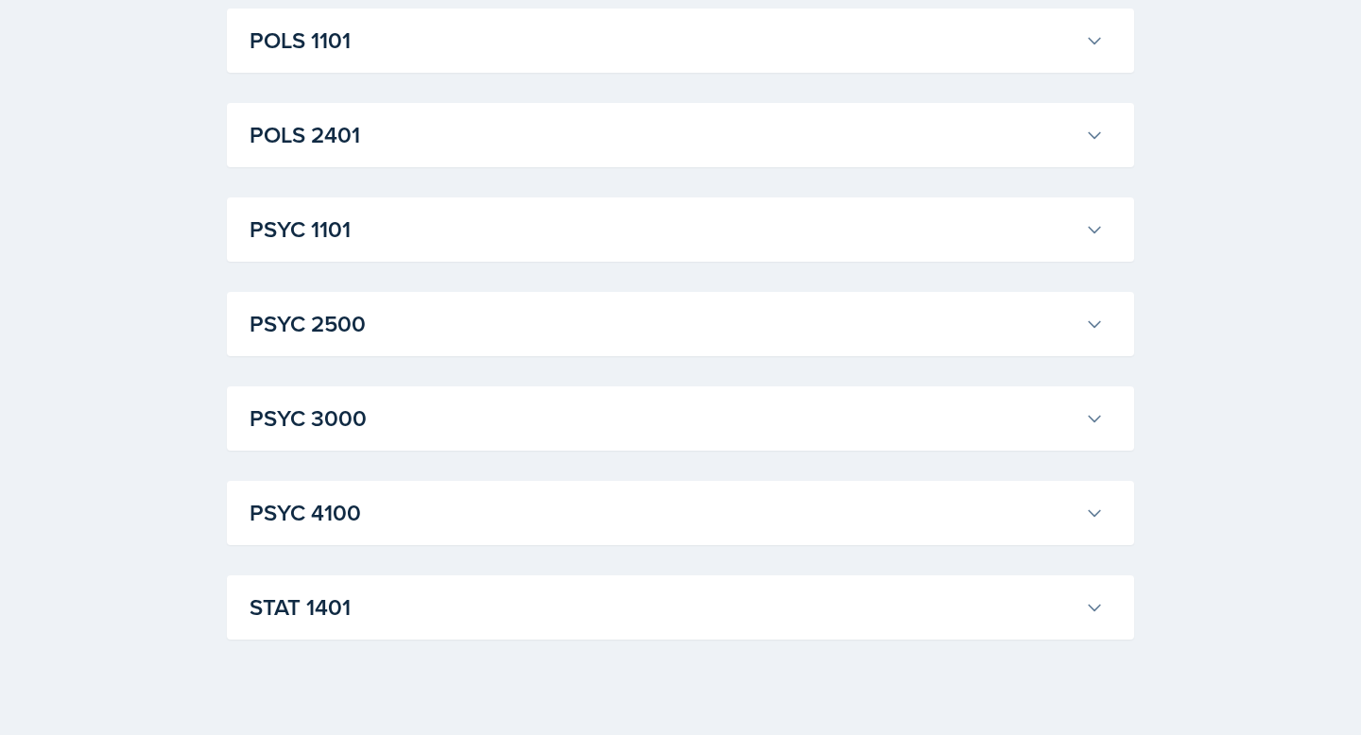
click at [334, 63] on div "POLS 1101 [PERSON_NAME] Professor: [PERSON_NAME] Export to Google Calendar Recu…" at bounding box center [681, 41] width 908 height 64
click at [326, 33] on h3 "POLS 1101" at bounding box center [664, 41] width 828 height 34
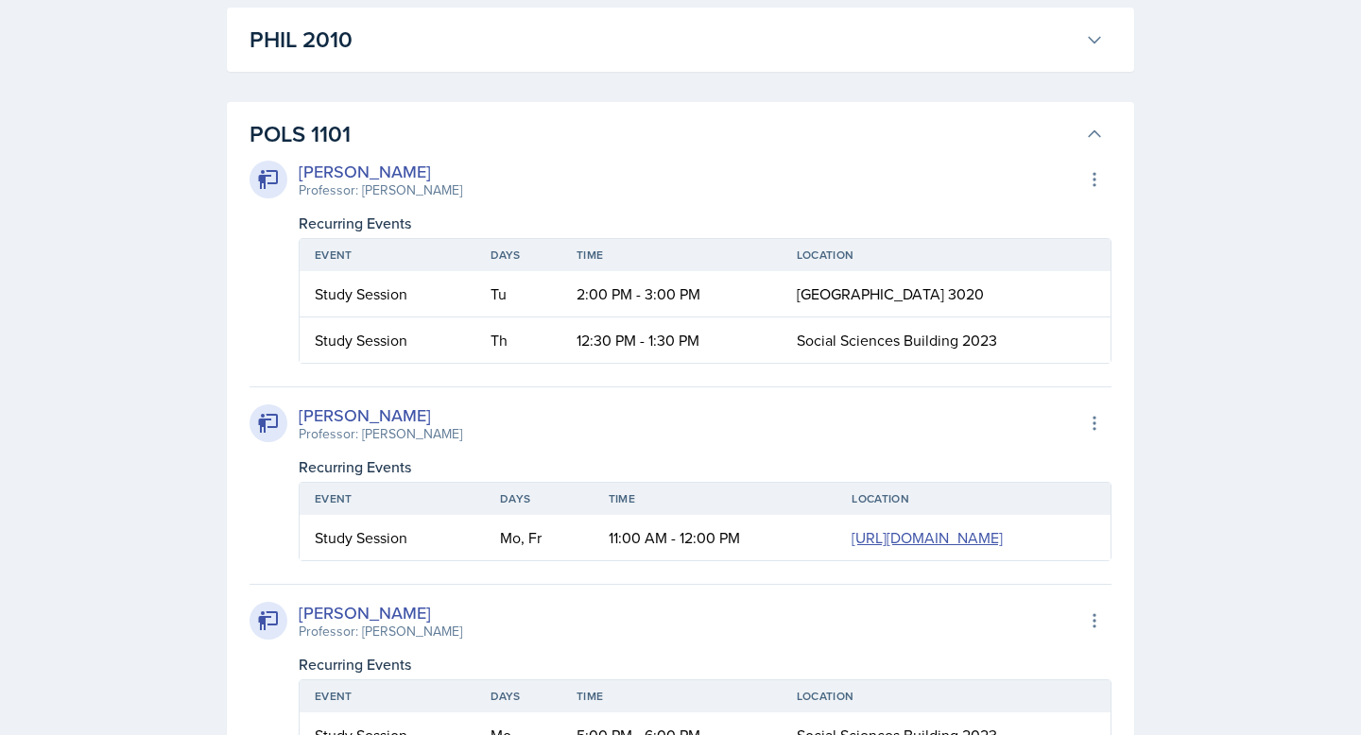
scroll to position [2145, 0]
